Goal: Check status

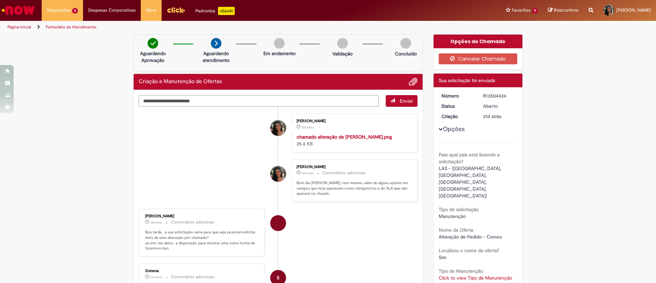
click at [293, 103] on textarea "Digite sua mensagem aqui..." at bounding box center [259, 101] width 240 height 12
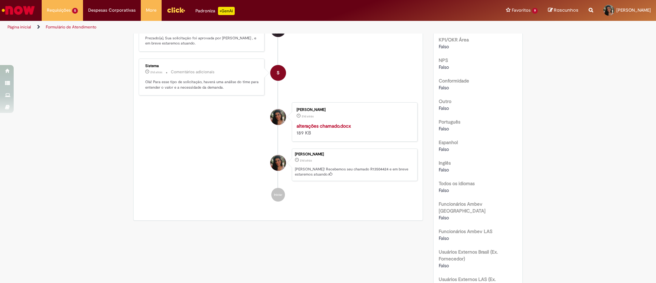
scroll to position [308, 0]
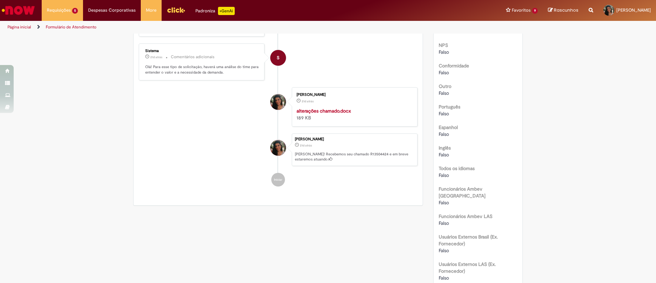
type textarea "****"
click at [154, 9] on div "[PERSON_NAME]" at bounding box center [202, 7] width 114 height 4
copy div "[PERSON_NAME]"
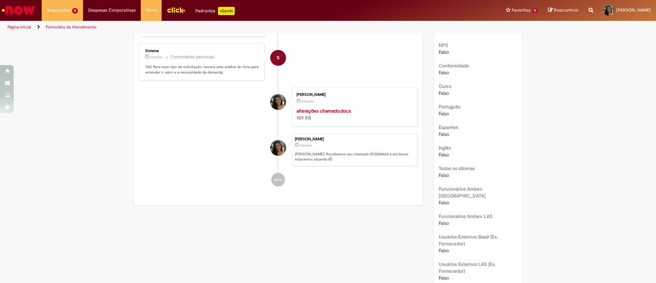
click at [608, 60] on div "Verificar Código de Barras Aguardando Aprovação Aguardando atendimento Em andam…" at bounding box center [328, 62] width 656 height 670
drag, startPoint x: 140, startPoint y: 143, endPoint x: 257, endPoint y: 144, distance: 116.6
click at [257, 35] on div "[PERSON_NAME] 21d atrás 21 dias atrás Comentários adicionais Prezado(a), Sua so…" at bounding box center [202, 17] width 122 height 33
click at [223, 31] on p "Prezado(a), Sua solicitação foi aprovada por [PERSON_NAME] , e em breve estarem…" at bounding box center [202, 26] width 114 height 11
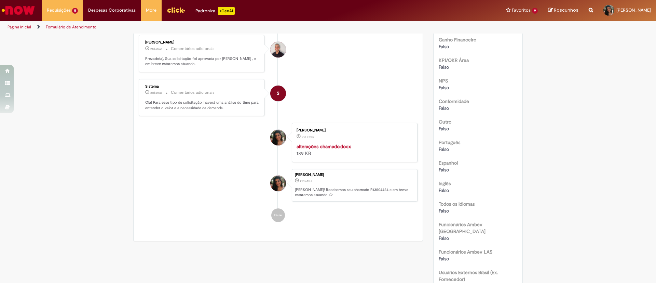
scroll to position [256, 0]
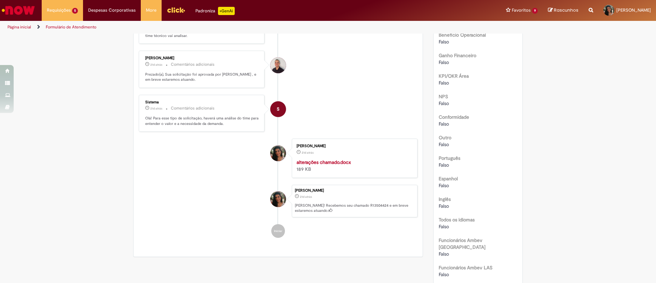
drag, startPoint x: 142, startPoint y: 99, endPoint x: 210, endPoint y: 106, distance: 68.7
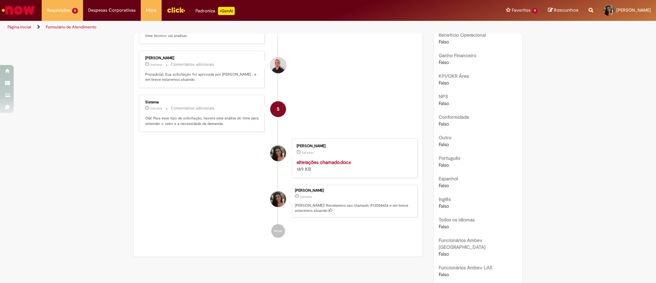
copy div "[PERSON_NAME]"
click at [632, 70] on div "Verificar Código de Barras Aguardando Aprovação Aguardando atendimento Em andam…" at bounding box center [328, 113] width 656 height 670
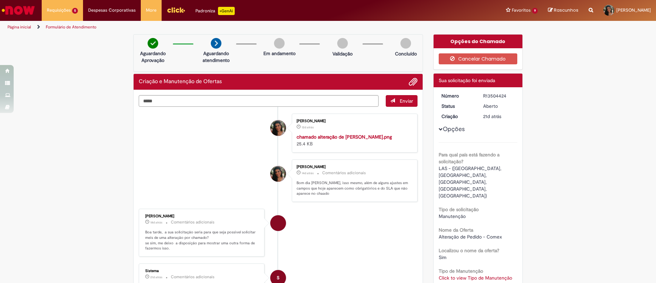
click at [494, 93] on div "R13504424" at bounding box center [499, 95] width 32 height 7
copy div "R13504424"
